Goal: Task Accomplishment & Management: Manage account settings

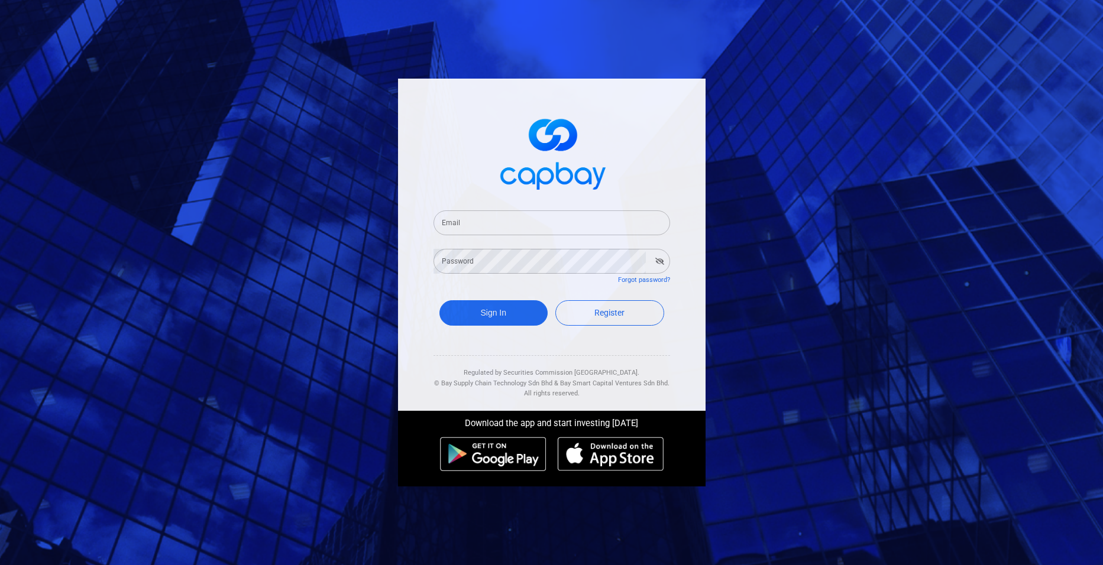
click at [511, 228] on input "Email" at bounding box center [551, 223] width 237 height 25
type input "[EMAIL_ADDRESS][DOMAIN_NAME]"
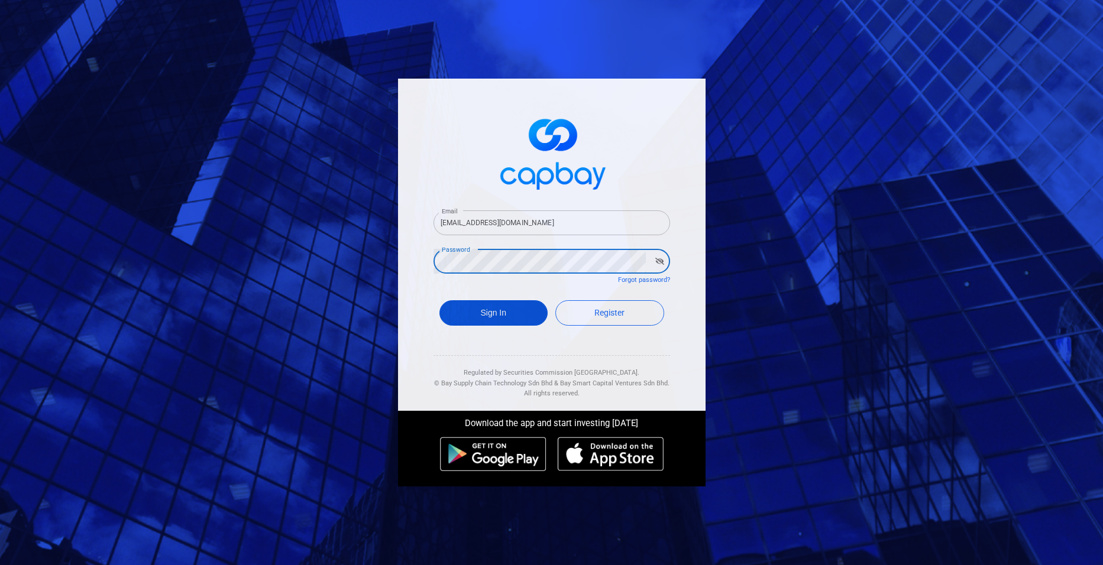
click at [501, 323] on button "Sign In" at bounding box center [493, 312] width 109 height 25
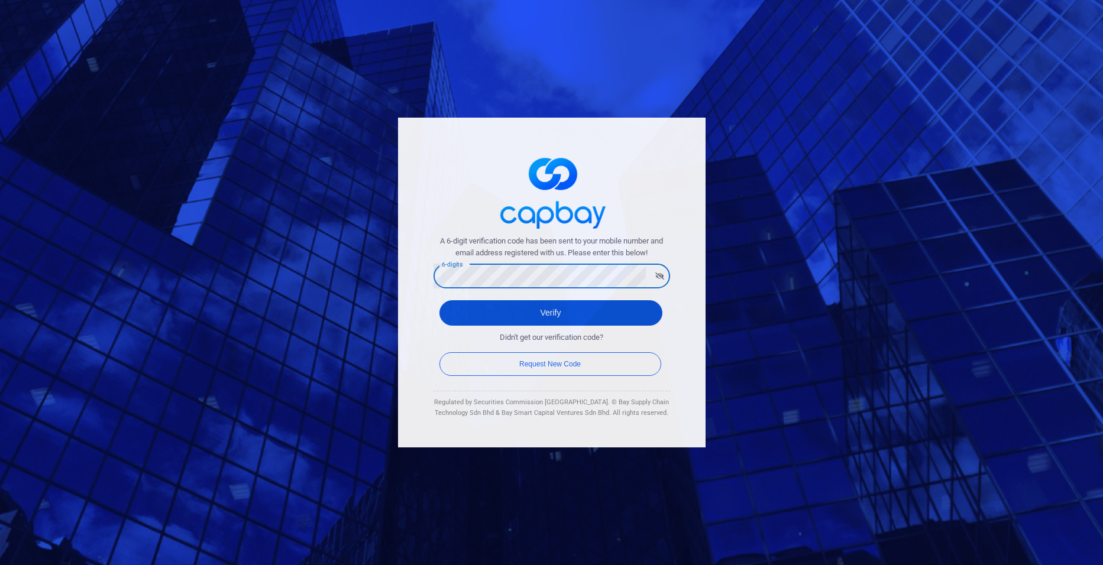
click at [519, 319] on button "Verify" at bounding box center [550, 312] width 223 height 25
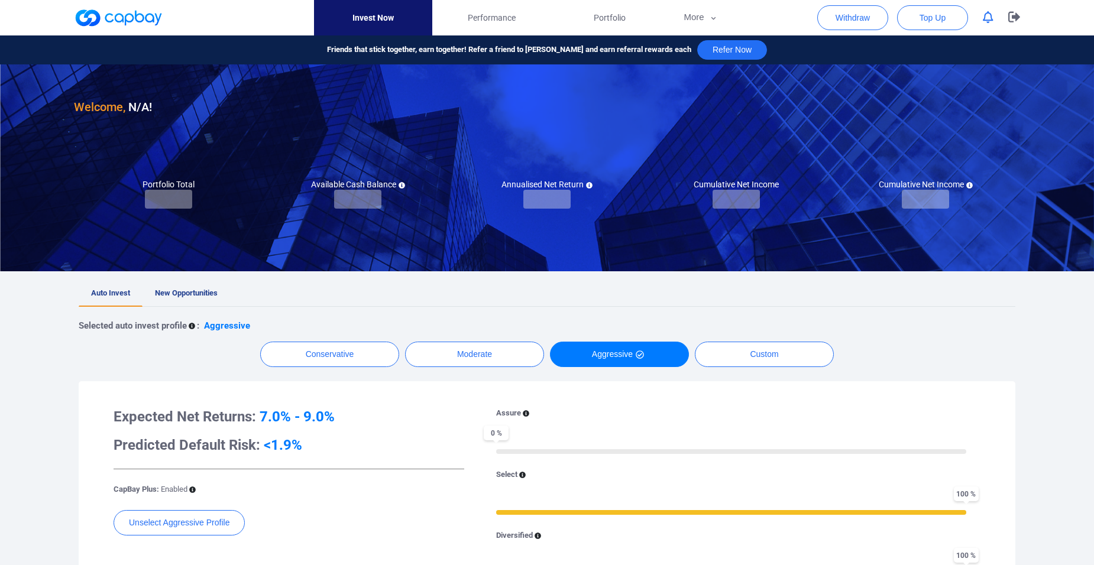
checkbox input "true"
click at [184, 289] on span "New Opportunities" at bounding box center [186, 293] width 63 height 9
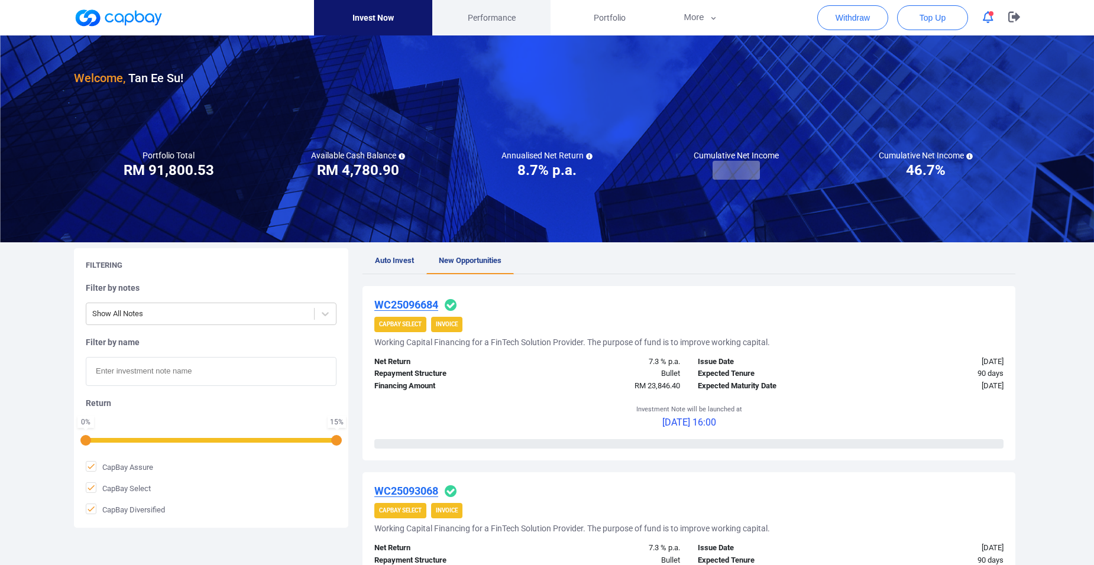
click at [483, 11] on span "Performance" at bounding box center [492, 17] width 48 height 13
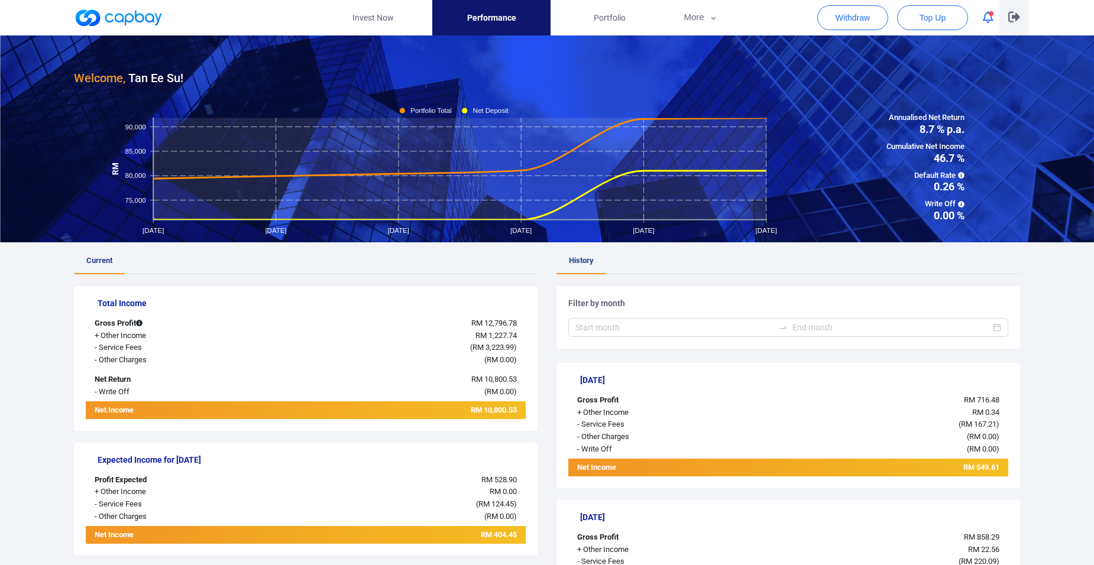
click at [1009, 14] on icon "button" at bounding box center [1014, 17] width 12 height 11
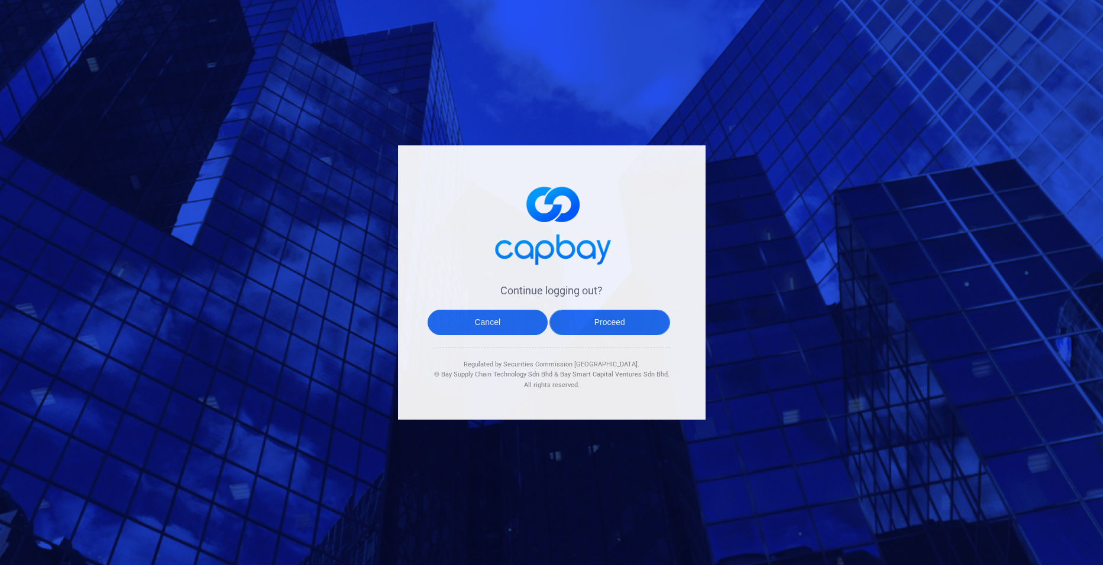
click at [597, 318] on button "Proceed" at bounding box center [609, 322] width 121 height 25
